Goal: Information Seeking & Learning: Learn about a topic

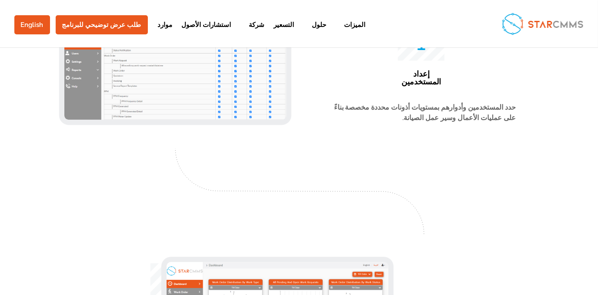
drag, startPoint x: 162, startPoint y: 179, endPoint x: 179, endPoint y: 219, distance: 44.2
click at [179, 219] on div at bounding box center [298, 190] width 469 height 95
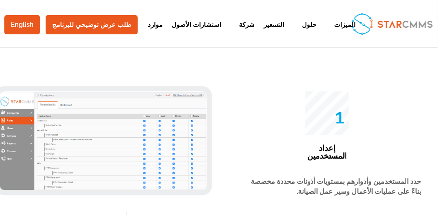
click at [126, 184] on div "25 إعداد المستخدمين حدد المستخدمين وأدوارهم بمستويات أذونات محددة مخصصة بناءً ع…" at bounding box center [219, 140] width 438 height 116
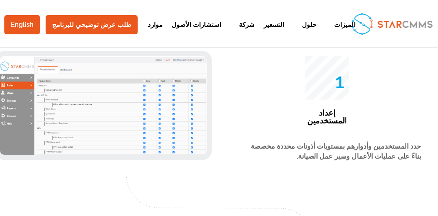
drag, startPoint x: 212, startPoint y: 238, endPoint x: 176, endPoint y: 199, distance: 53.2
click at [176, 199] on img at bounding box center [219, 207] width 196 height 71
drag, startPoint x: 99, startPoint y: 182, endPoint x: 115, endPoint y: 187, distance: 16.8
click at [115, 187] on div at bounding box center [219, 207] width 350 height 71
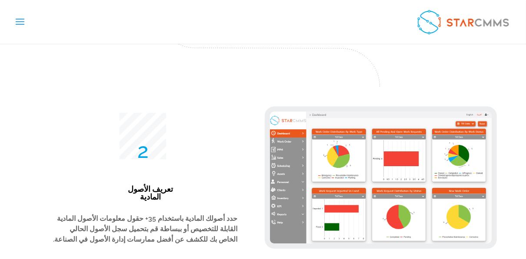
scroll to position [1603, 0]
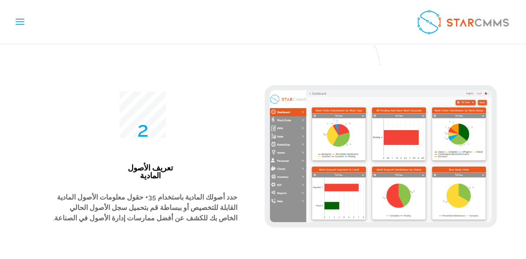
drag, startPoint x: 525, startPoint y: 236, endPoint x: 388, endPoint y: 226, distance: 137.3
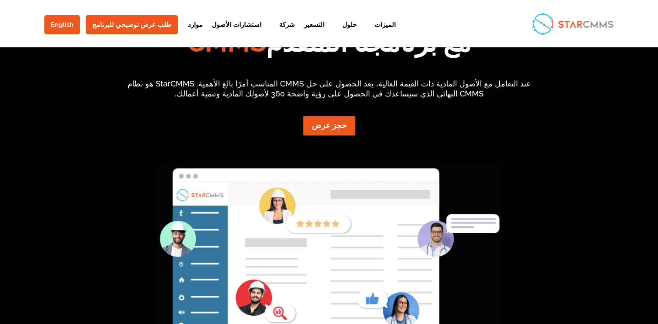
scroll to position [0, 0]
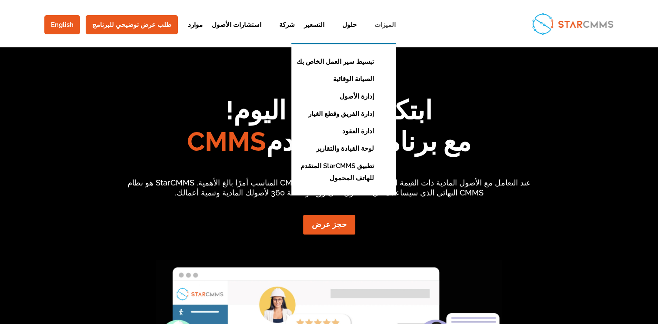
click at [365, 23] on link "الميزات" at bounding box center [380, 32] width 30 height 21
click at [316, 63] on link "تبسيط سير العمل الخاص بك" at bounding box center [337, 61] width 100 height 17
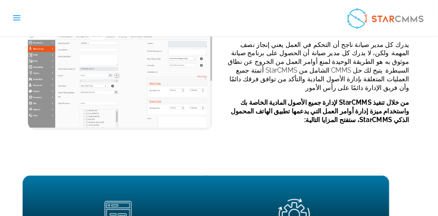
scroll to position [191, 0]
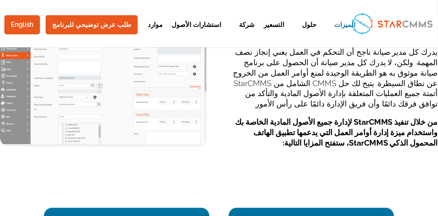
click at [146, 164] on div "أمر العمل: [PERSON_NAME] كل مدير صيانة ناجح أن التحكم في العمل يعني إنجاز نصف ا…" at bounding box center [219, 107] width 438 height 171
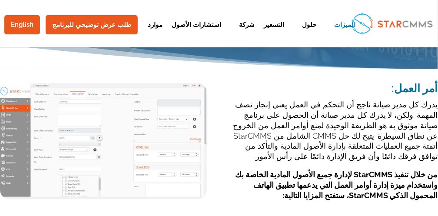
scroll to position [133, 0]
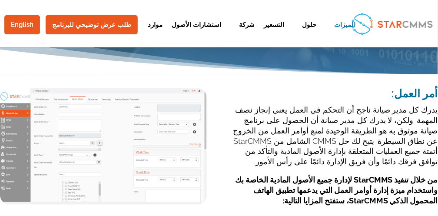
click at [33, 75] on div "أمر العمل: [PERSON_NAME] كل مدير صيانة ناجح أن التحكم في العمل يعني إنجاز نصف ا…" at bounding box center [219, 170] width 438 height 193
